Goal: Task Accomplishment & Management: Use online tool/utility

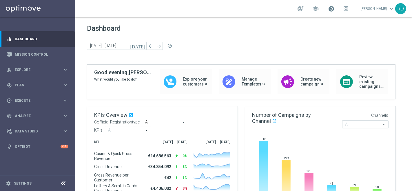
click at [328, 8] on span at bounding box center [331, 9] width 6 height 6
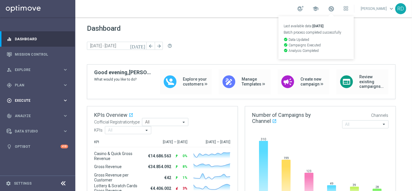
click at [22, 101] on span "Execute" at bounding box center [39, 100] width 48 height 3
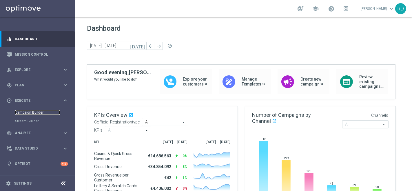
click at [28, 111] on link "Campaign Builder" at bounding box center [37, 112] width 45 height 5
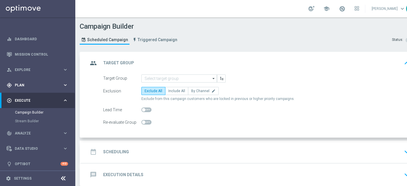
click at [29, 88] on div "gps_fixed Plan keyboard_arrow_right" at bounding box center [37, 84] width 75 height 15
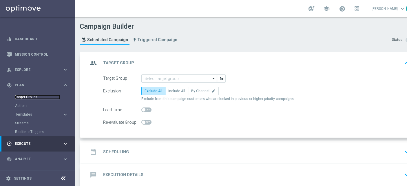
click at [29, 95] on link "Target Groups" at bounding box center [37, 97] width 45 height 5
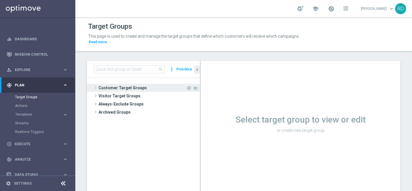
click at [102, 84] on span "Customer Target Groups" at bounding box center [143, 88] width 88 height 8
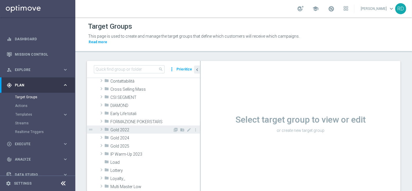
scroll to position [64, 0]
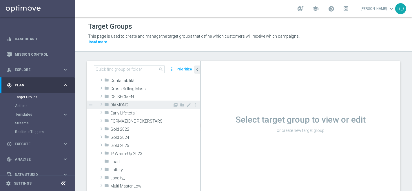
click at [118, 103] on span "DIAMOND" at bounding box center [141, 105] width 62 height 5
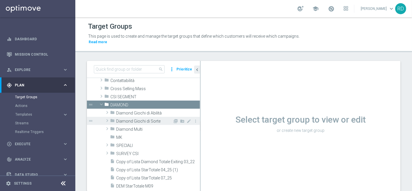
click at [129, 119] on span "Diamond Giochi di Sorte" at bounding box center [144, 121] width 57 height 5
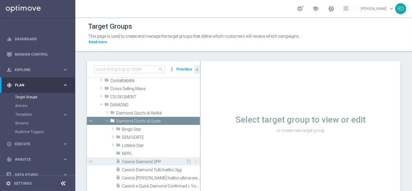
click at [139, 159] on span "Casinò Diamond 2PP" at bounding box center [154, 161] width 64 height 5
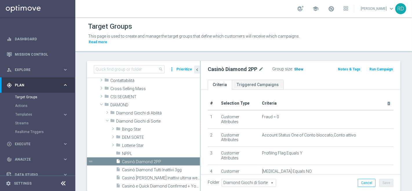
click at [296, 67] on span "Show" at bounding box center [298, 69] width 9 height 4
click at [296, 67] on span "653" at bounding box center [298, 70] width 7 height 6
click at [297, 67] on span "653" at bounding box center [298, 70] width 7 height 6
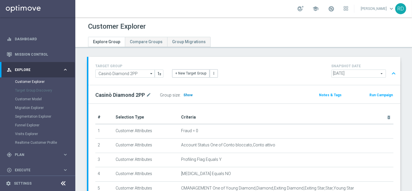
click at [188, 95] on span "Show" at bounding box center [188, 95] width 9 height 4
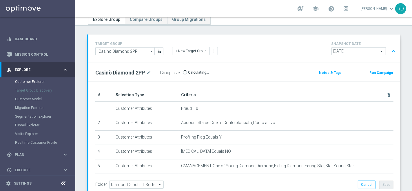
scroll to position [32, 0]
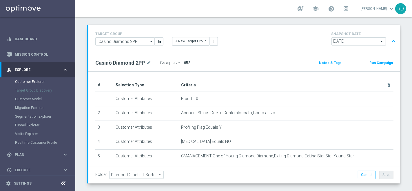
click at [184, 61] on span "653" at bounding box center [187, 63] width 7 height 5
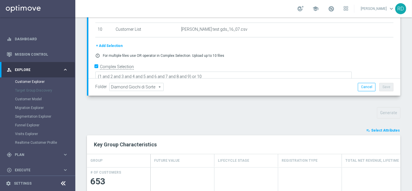
scroll to position [125, 0]
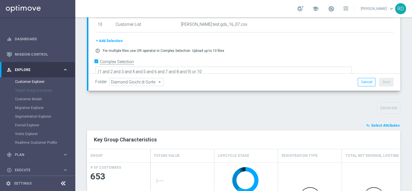
click at [375, 124] on span "Select Attributes" at bounding box center [385, 126] width 29 height 4
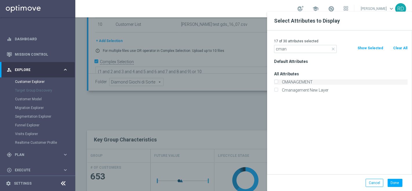
type input "cman"
click at [301, 83] on label "CMANAGEMENT" at bounding box center [344, 81] width 128 height 5
click at [278, 83] on input "CMANAGEMENT" at bounding box center [276, 83] width 4 height 4
checkbox input "true"
click at [397, 183] on button "Done" at bounding box center [395, 183] width 15 height 8
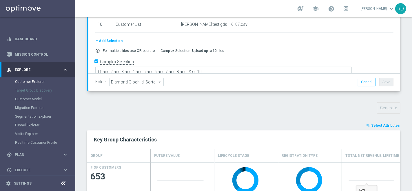
click at [366, 125] on icon "playlist_add_check" at bounding box center [368, 126] width 4 height 4
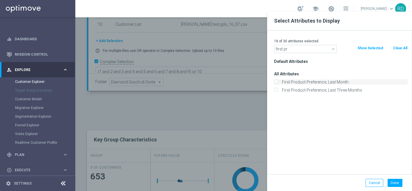
type input "first pr"
click at [312, 81] on label "First Product Preference, Last Month" at bounding box center [344, 81] width 128 height 5
click at [278, 81] on input "First Product Preference, Last Month" at bounding box center [276, 83] width 4 height 4
checkbox input "true"
click at [397, 181] on button "Done" at bounding box center [395, 183] width 15 height 8
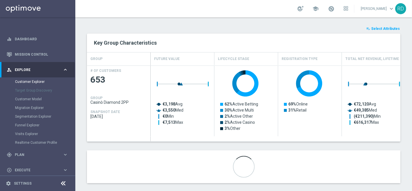
scroll to position [227, 0]
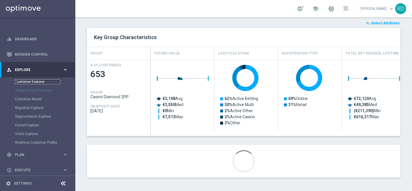
click at [40, 82] on link "Customer Explorer" at bounding box center [37, 81] width 45 height 5
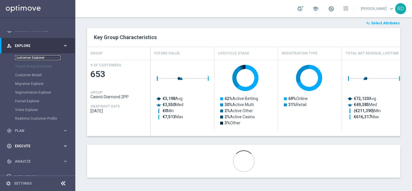
scroll to position [50, 0]
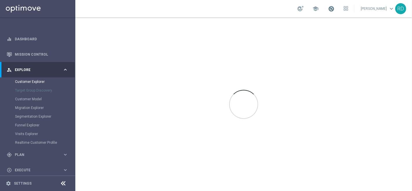
drag, startPoint x: 322, startPoint y: 9, endPoint x: 327, endPoint y: 9, distance: 5.0
click at [327, 9] on div "school" at bounding box center [323, 9] width 51 height 10
click at [328, 9] on span at bounding box center [331, 9] width 6 height 6
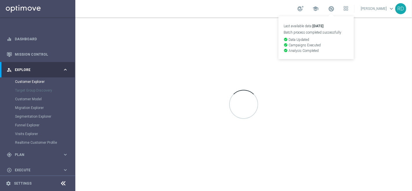
click at [232, 35] on div at bounding box center [243, 104] width 337 height 174
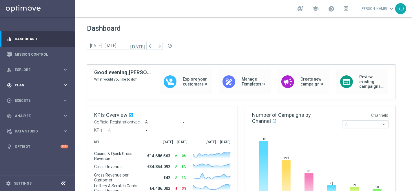
click at [21, 84] on span "Plan" at bounding box center [39, 84] width 48 height 3
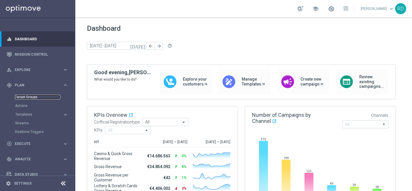
click at [25, 95] on link "Target Groups" at bounding box center [37, 97] width 45 height 5
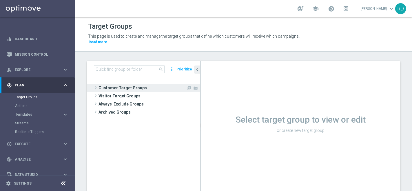
click at [94, 84] on span at bounding box center [96, 87] width 6 height 7
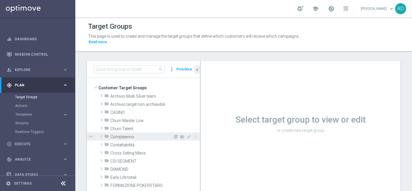
scroll to position [32, 0]
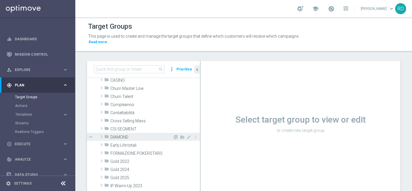
click at [106, 134] on icon "folder" at bounding box center [106, 137] width 5 height 7
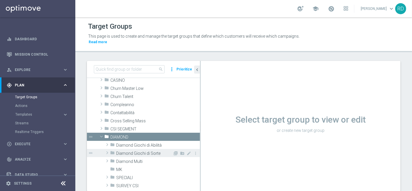
click at [133, 151] on span "Diamond Giochi di Sorte" at bounding box center [144, 153] width 57 height 5
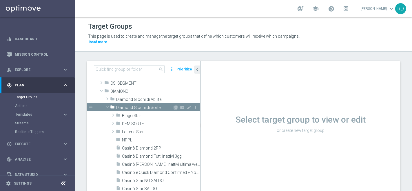
scroll to position [97, 0]
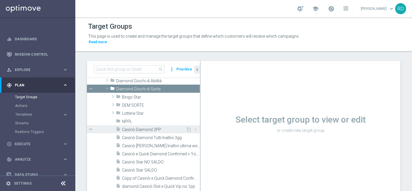
click at [135, 127] on span "Casinò Diamond 2PP" at bounding box center [154, 129] width 64 height 5
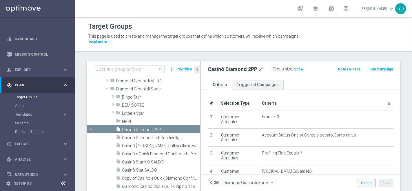
click at [298, 67] on span "Show" at bounding box center [298, 69] width 9 height 4
click at [296, 67] on span "653" at bounding box center [298, 70] width 7 height 6
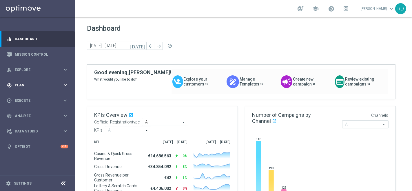
click at [37, 90] on div "gps_fixed Plan keyboard_arrow_right" at bounding box center [37, 84] width 75 height 15
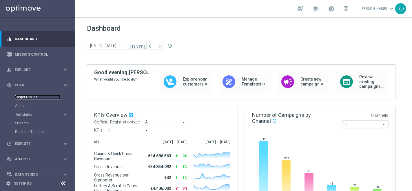
click at [36, 96] on link "Target Groups" at bounding box center [37, 97] width 45 height 5
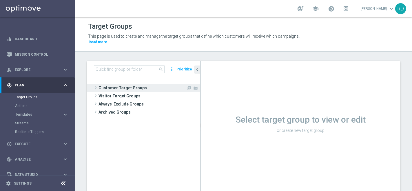
click at [98, 84] on span at bounding box center [96, 87] width 6 height 7
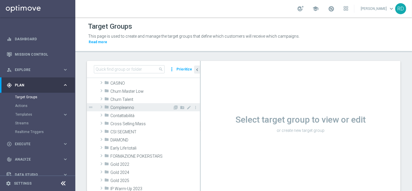
scroll to position [64, 0]
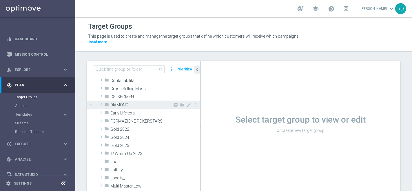
click at [106, 102] on icon "folder" at bounding box center [106, 105] width 5 height 7
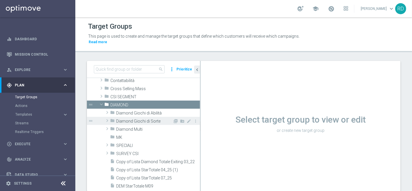
click at [131, 119] on span "Diamond Giochi di Sorte" at bounding box center [144, 121] width 57 height 5
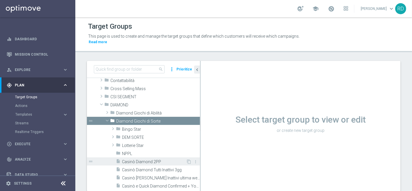
click at [145, 157] on div "insert_drive_file Casinò Diamond 2PP" at bounding box center [151, 161] width 70 height 8
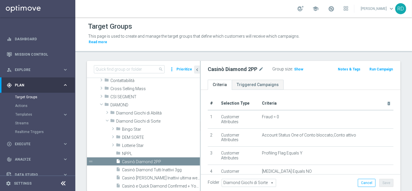
click at [302, 65] on div "Group size : Show" at bounding box center [302, 68] width 58 height 7
click at [300, 67] on span "Show" at bounding box center [298, 69] width 9 height 4
click at [298, 67] on span "653" at bounding box center [298, 70] width 7 height 6
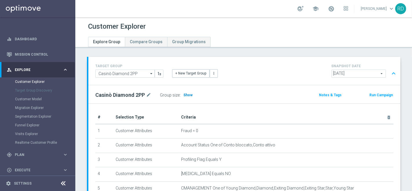
click at [189, 92] on h3 "Show" at bounding box center [188, 95] width 10 height 6
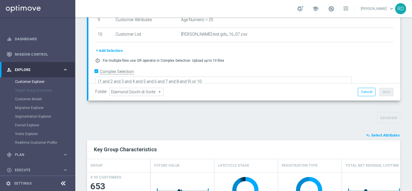
scroll to position [125, 0]
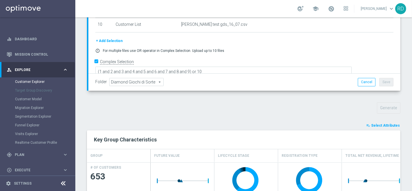
click at [373, 124] on span "Select Attributes" at bounding box center [385, 126] width 29 height 4
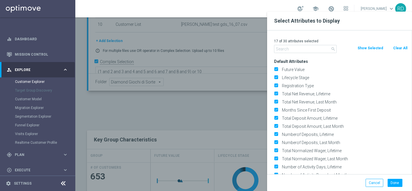
click at [287, 48] on input "text" at bounding box center [305, 49] width 63 height 8
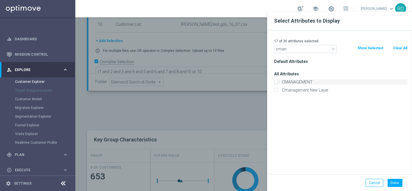
type input "cman"
click at [309, 80] on label "CMANAGEMENT" at bounding box center [344, 81] width 128 height 5
click at [278, 81] on input "CMANAGEMENT" at bounding box center [276, 83] width 4 height 4
checkbox input "true"
click at [392, 183] on button "Done" at bounding box center [395, 183] width 15 height 8
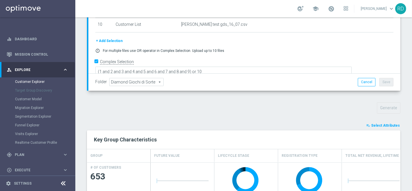
click at [366, 125] on icon "playlist_add_check" at bounding box center [368, 126] width 4 height 4
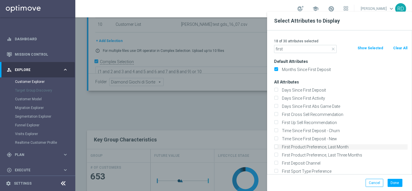
type input "first"
click at [307, 145] on label "First Product Preference, Last Month" at bounding box center [344, 146] width 128 height 5
click at [278, 146] on input "First Product Preference, Last Month" at bounding box center [276, 148] width 4 height 4
checkbox input "true"
click at [394, 181] on button "Done" at bounding box center [395, 183] width 15 height 8
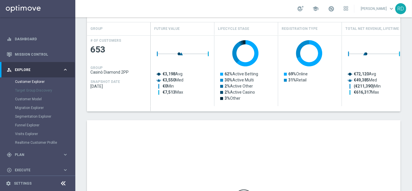
scroll to position [286, 0]
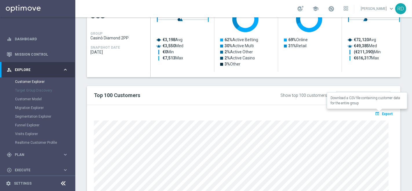
click at [384, 114] on span "Export" at bounding box center [387, 114] width 11 height 4
